Goal: Task Accomplishment & Management: Manage account settings

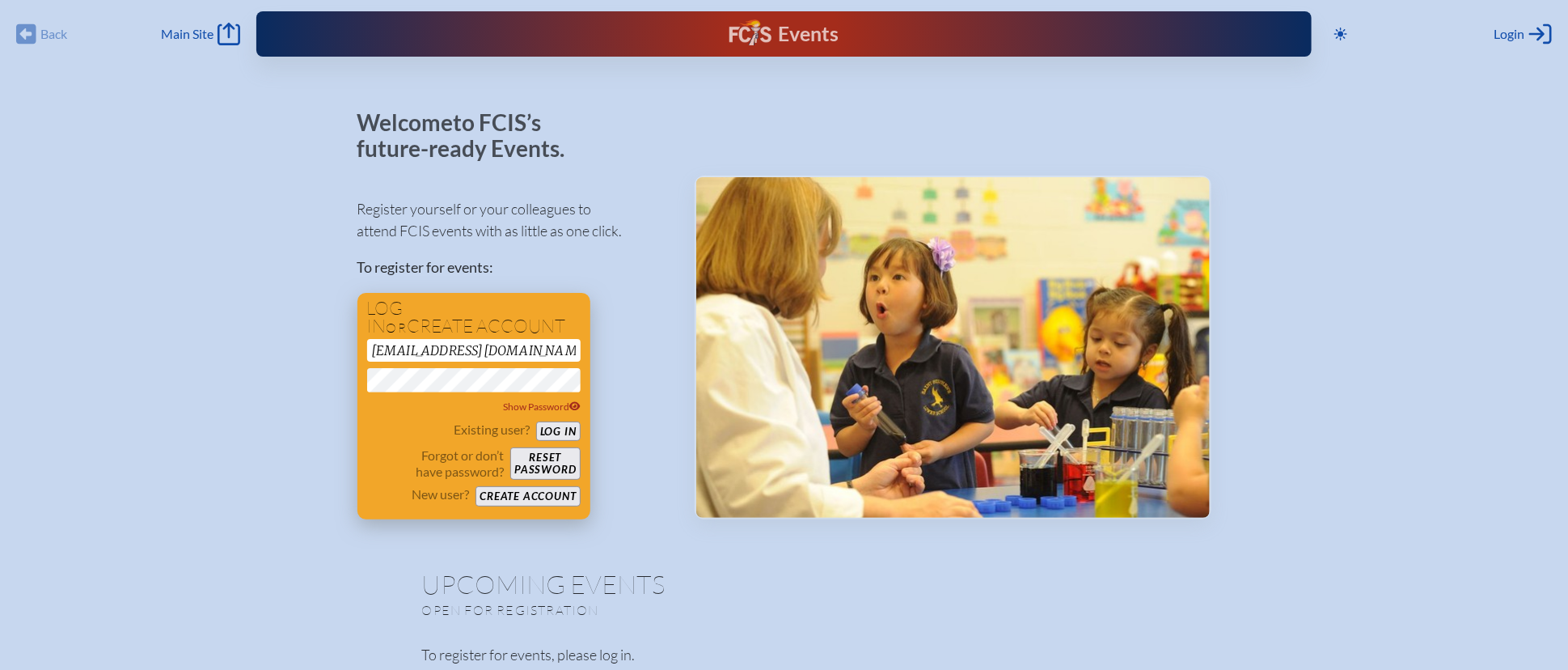
click at [546, 436] on button "Log in" at bounding box center [558, 432] width 45 height 20
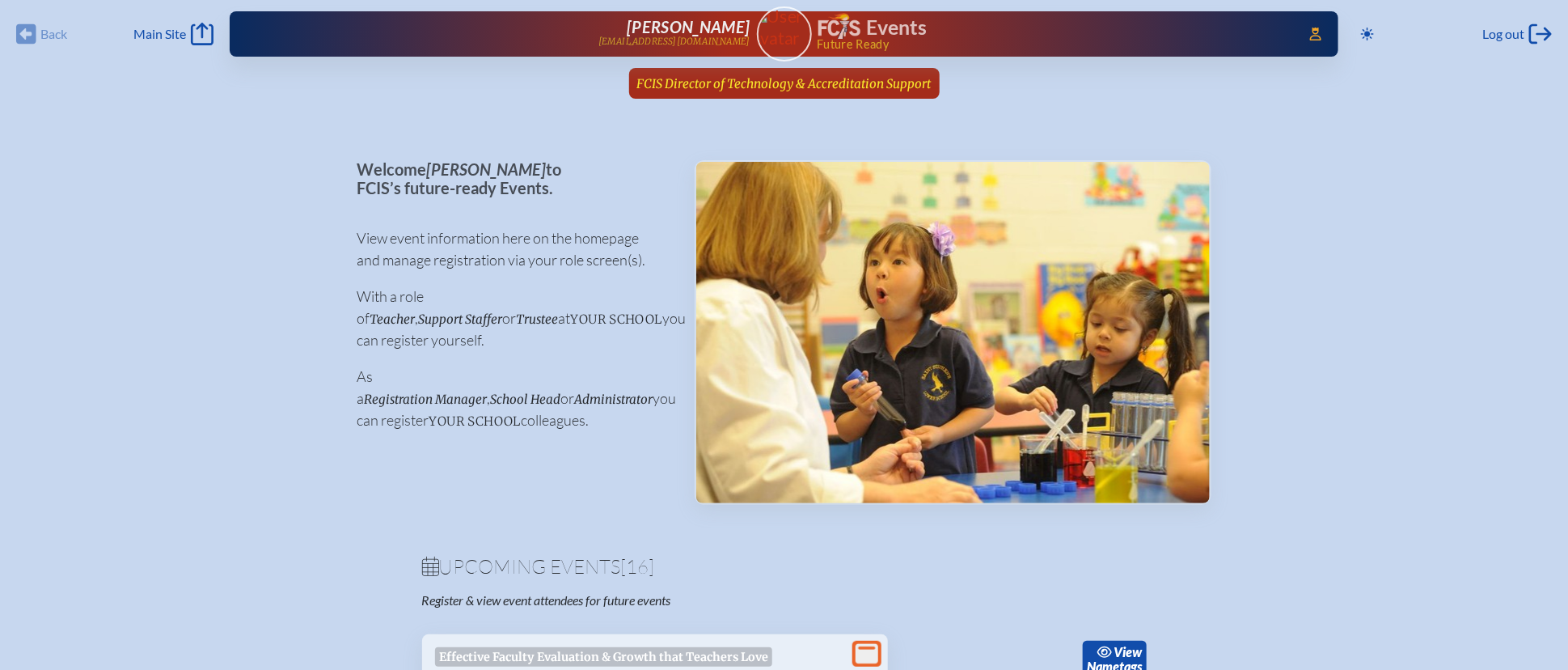
click at [917, 86] on span "FCIS Director of Technology & Accreditation Support" at bounding box center [784, 83] width 294 height 15
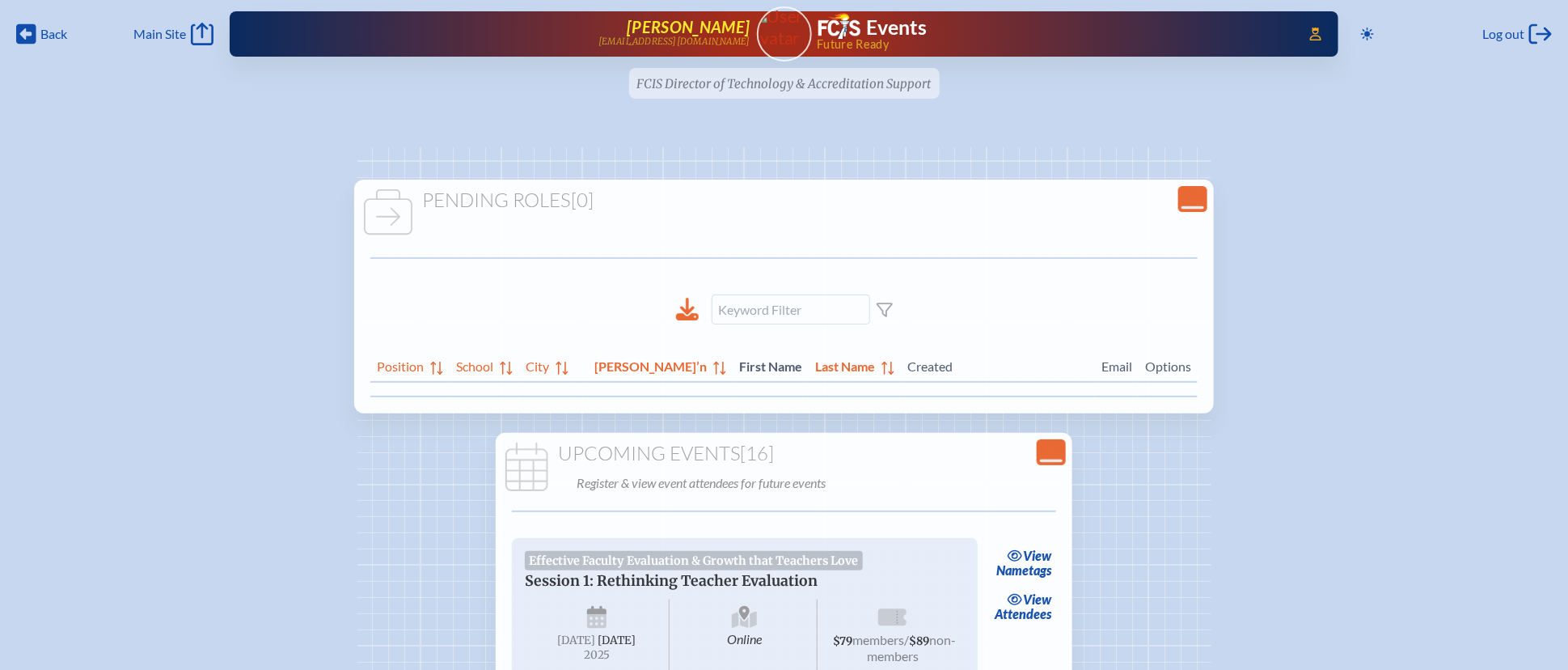
click at [710, 20] on span "[PERSON_NAME]" at bounding box center [688, 26] width 123 height 19
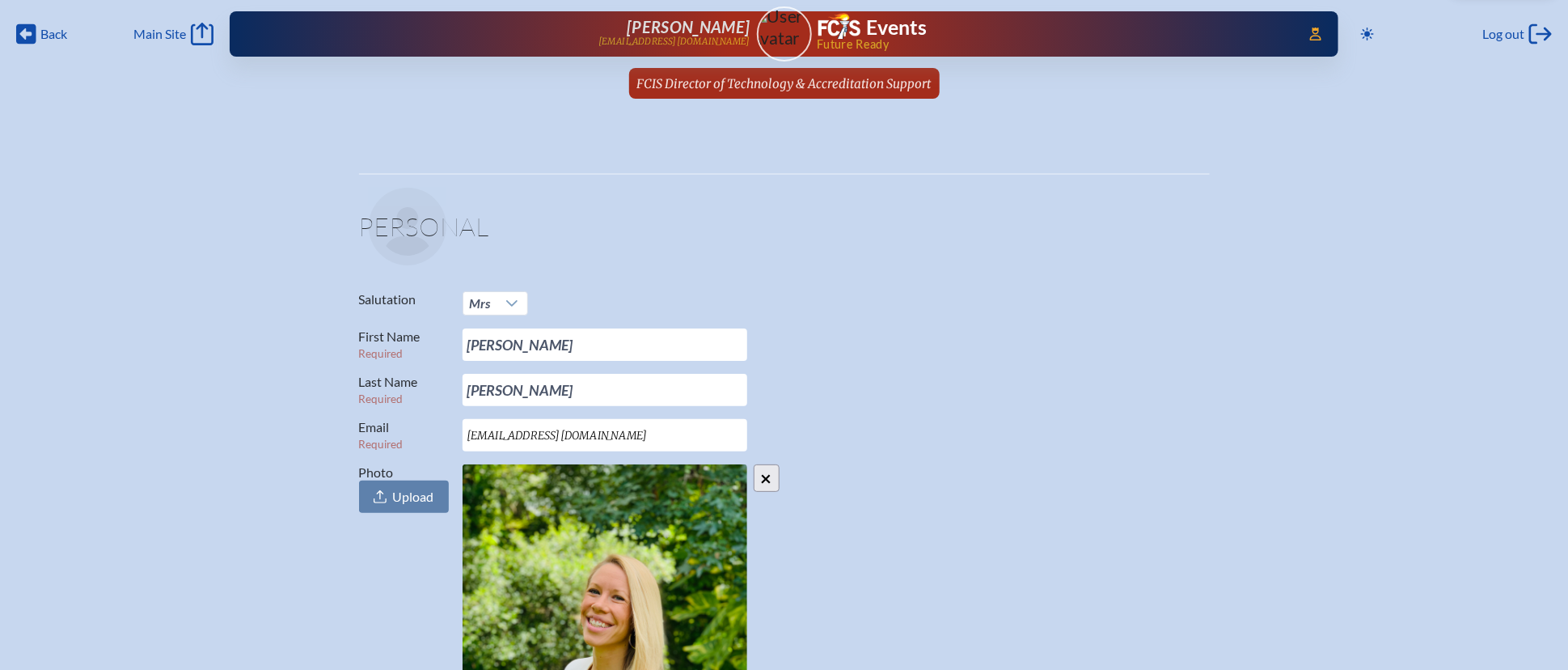
click at [794, 31] on div "Access Users... Evelyn McCulloch emcculloch@fcis.org Events Future Ready" at bounding box center [784, 33] width 1109 height 45
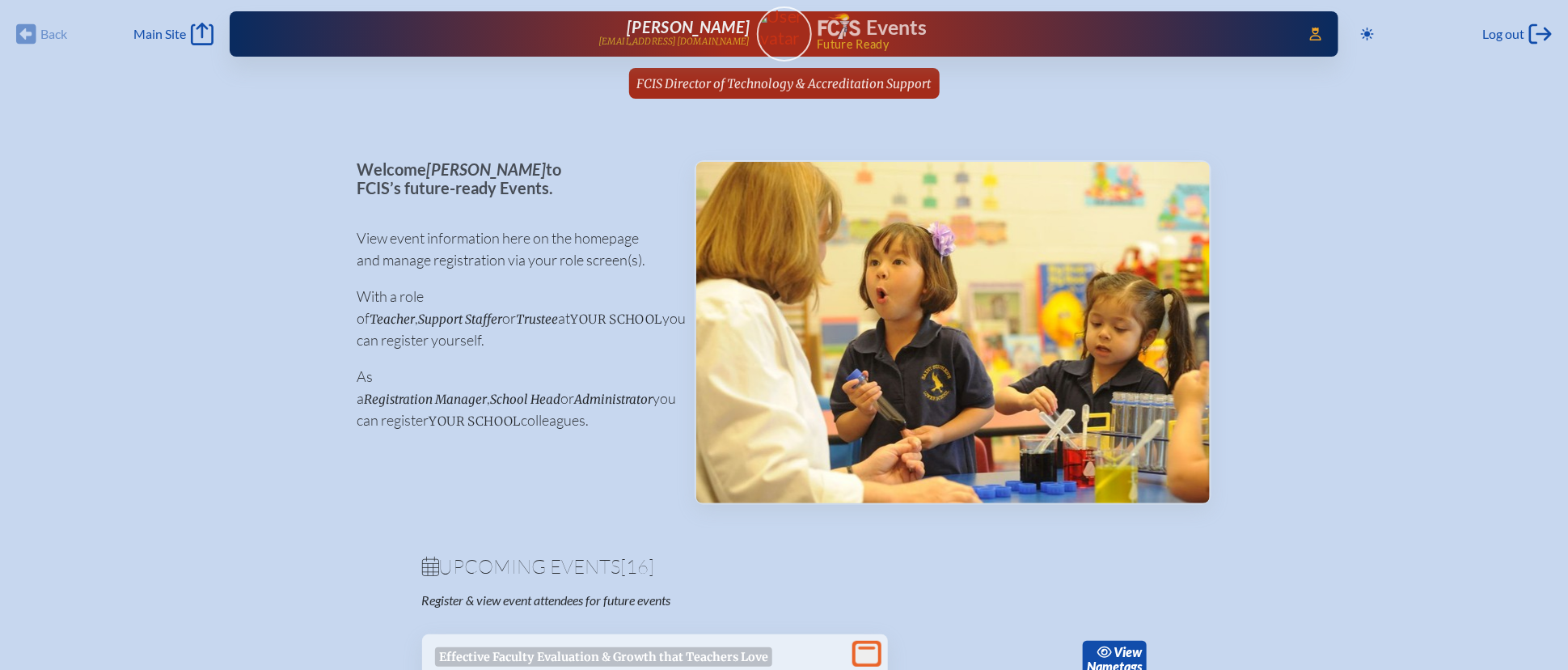
click at [1327, 26] on div "Access Users... [PERSON_NAME] [EMAIL_ADDRESS][DOMAIN_NAME] Events Future Ready" at bounding box center [784, 33] width 1109 height 45
click at [1311, 31] on icon at bounding box center [1315, 34] width 11 height 13
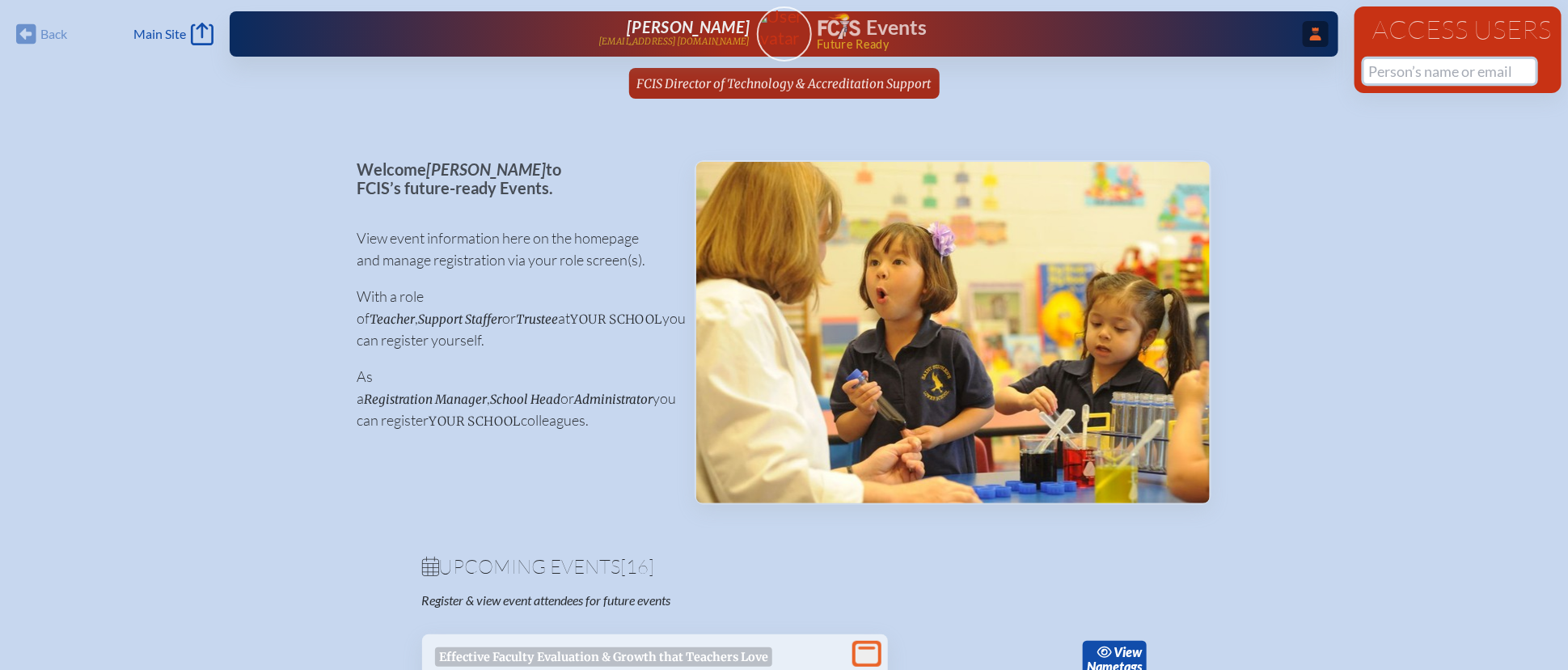
click at [1417, 70] on input "text" at bounding box center [1450, 71] width 171 height 24
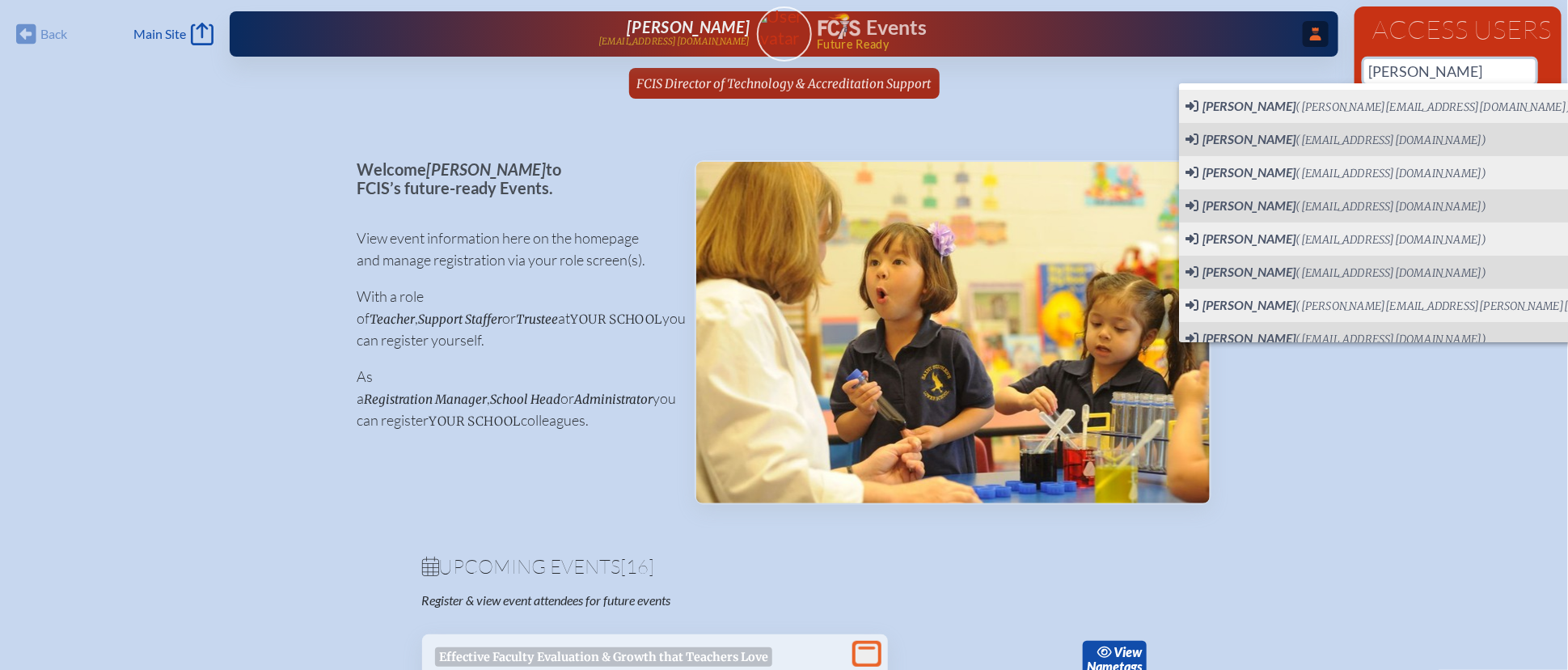
type input "[PERSON_NAME]"
